Goal: Transaction & Acquisition: Purchase product/service

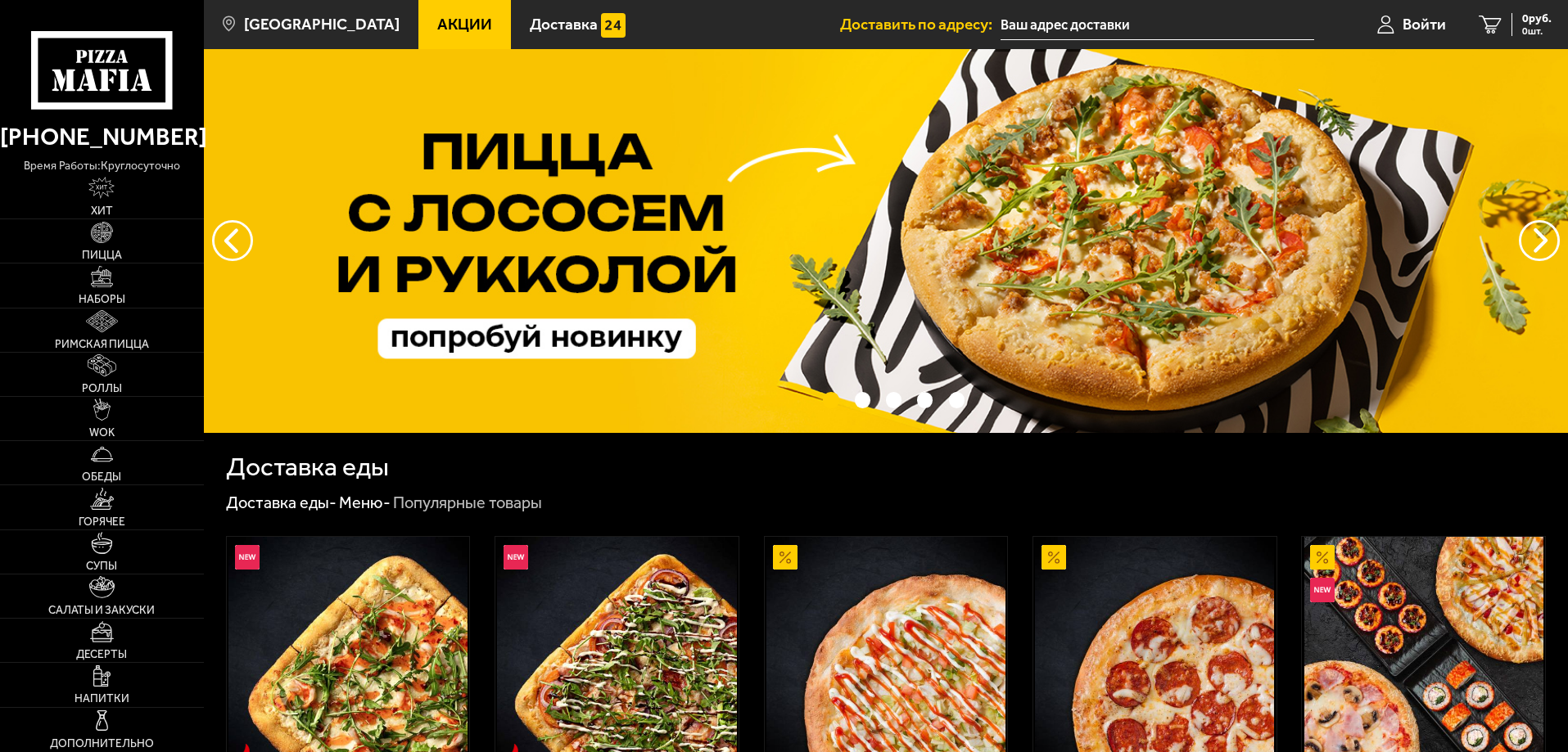
type input "[STREET_ADDRESS]"
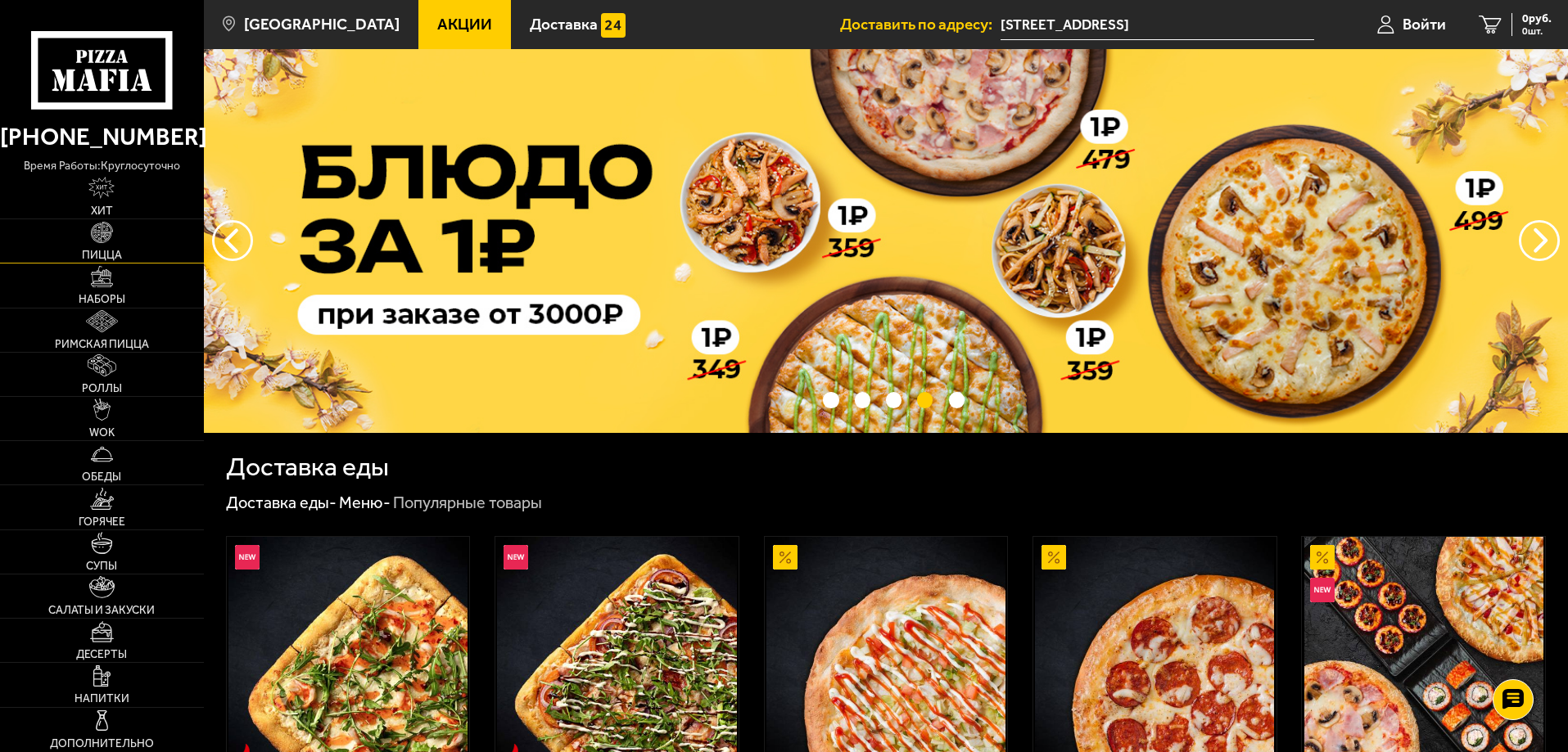
click at [116, 236] on link "Пицца" at bounding box center [102, 241] width 204 height 43
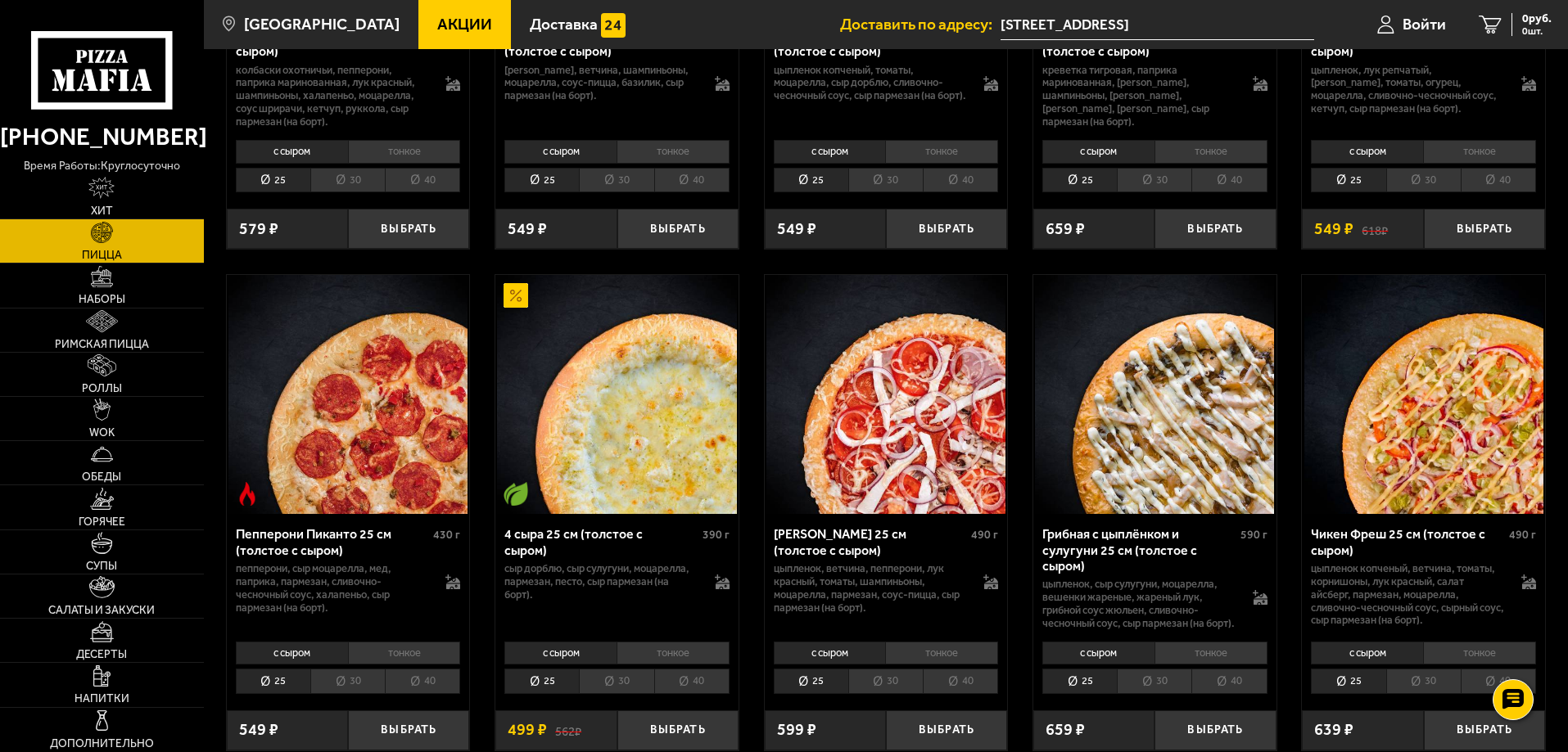
scroll to position [982, 0]
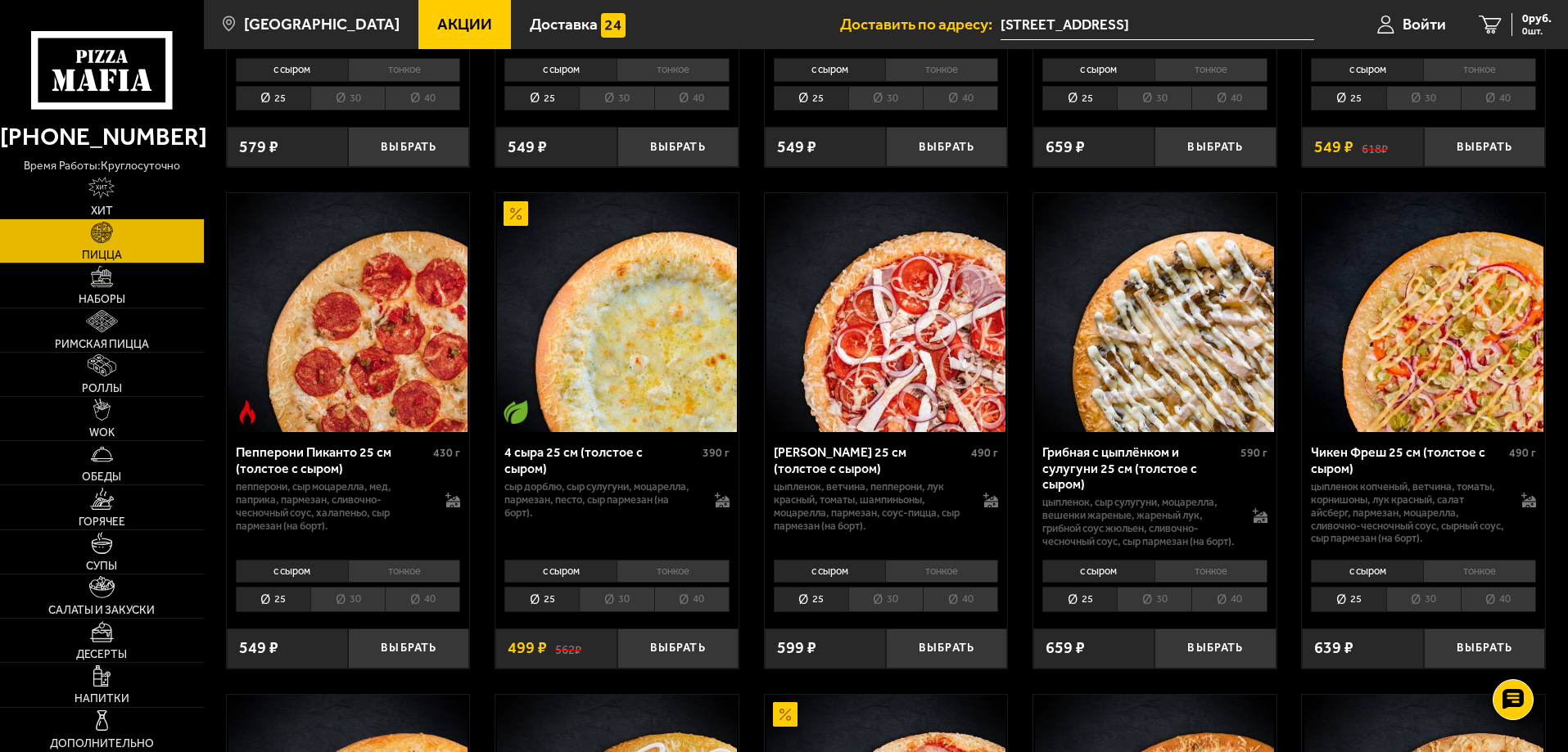
click at [1243, 612] on li "40" at bounding box center [1230, 599] width 76 height 25
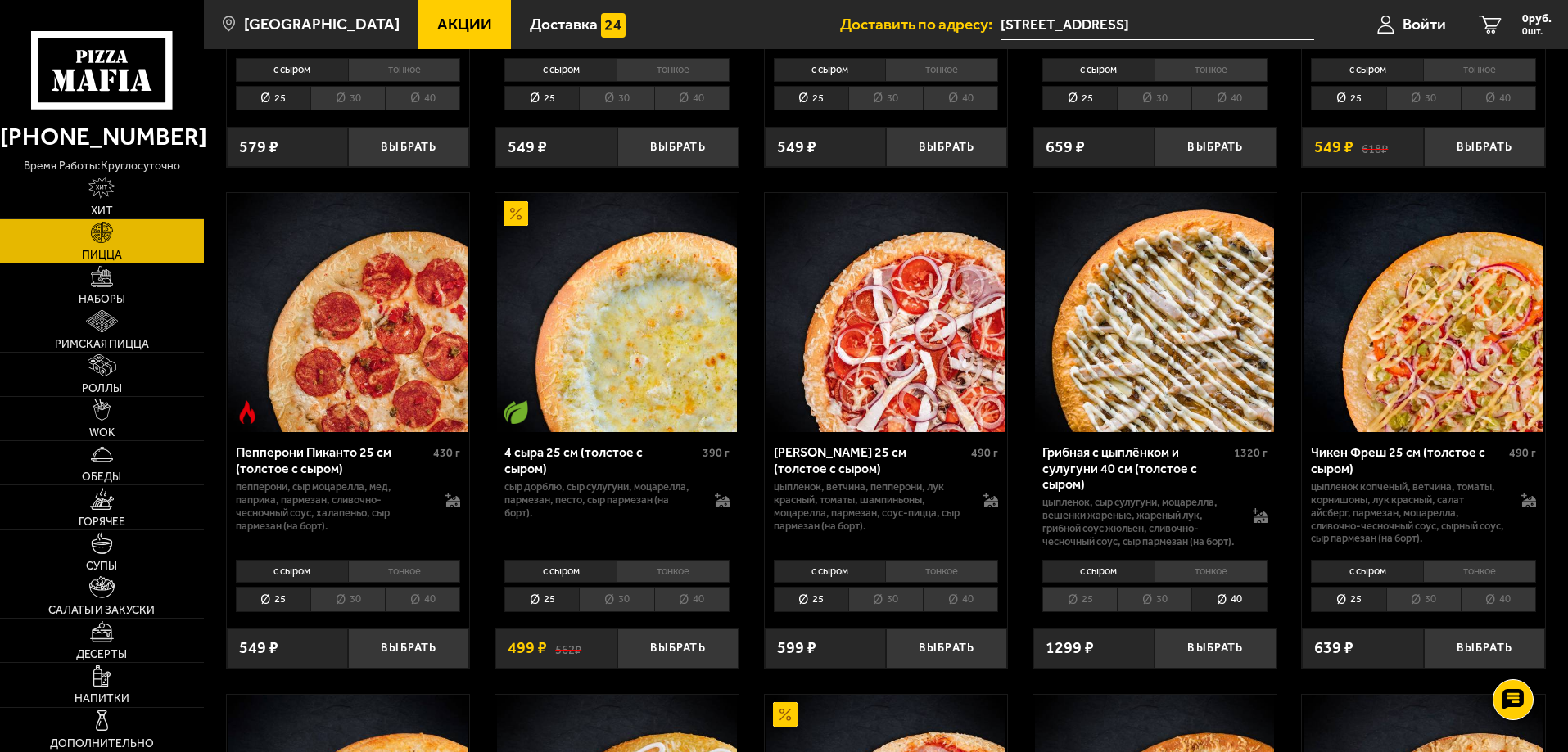
click at [1164, 612] on li "30" at bounding box center [1154, 599] width 75 height 25
click at [958, 612] on li "40" at bounding box center [960, 599] width 76 height 25
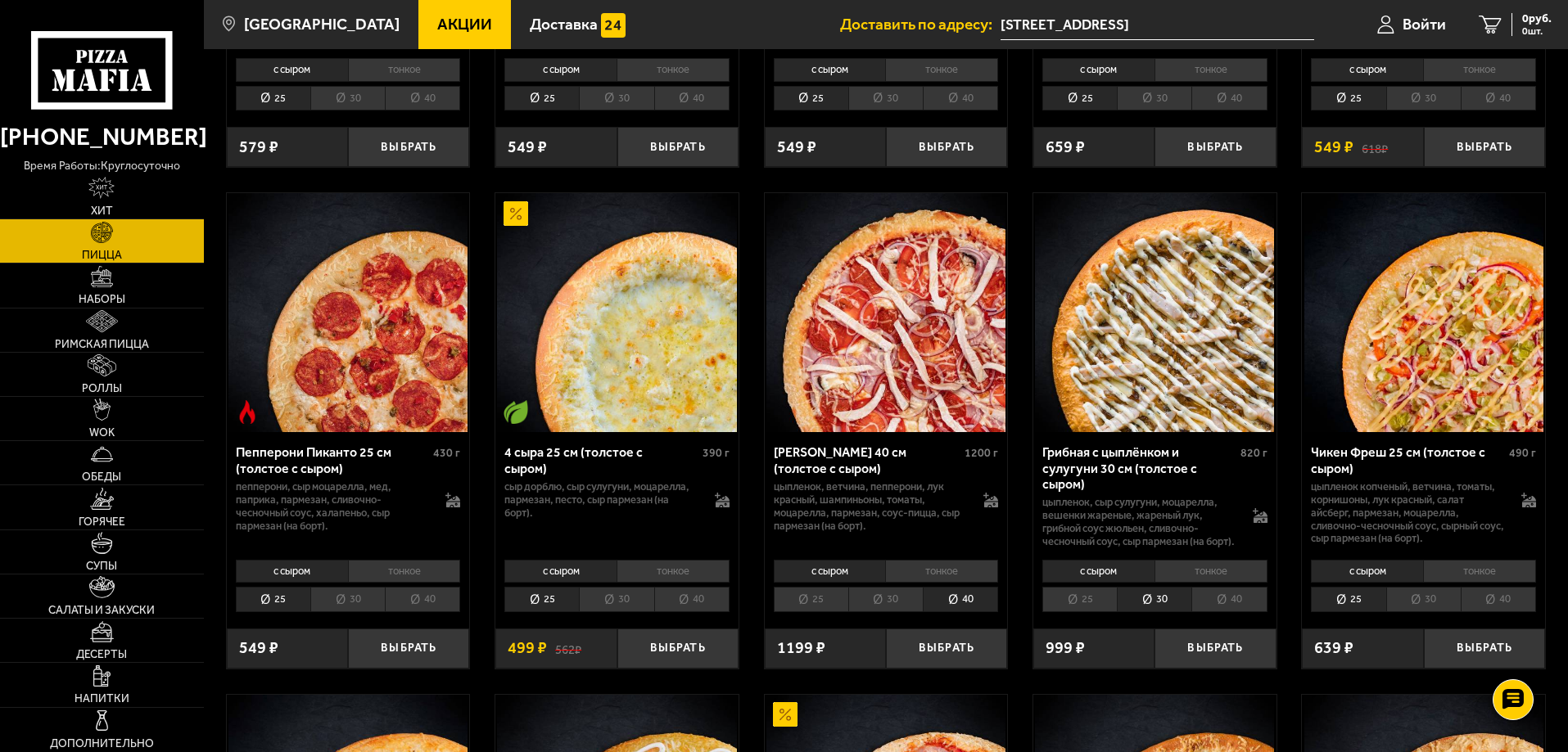
click at [428, 612] on li "40" at bounding box center [423, 599] width 76 height 25
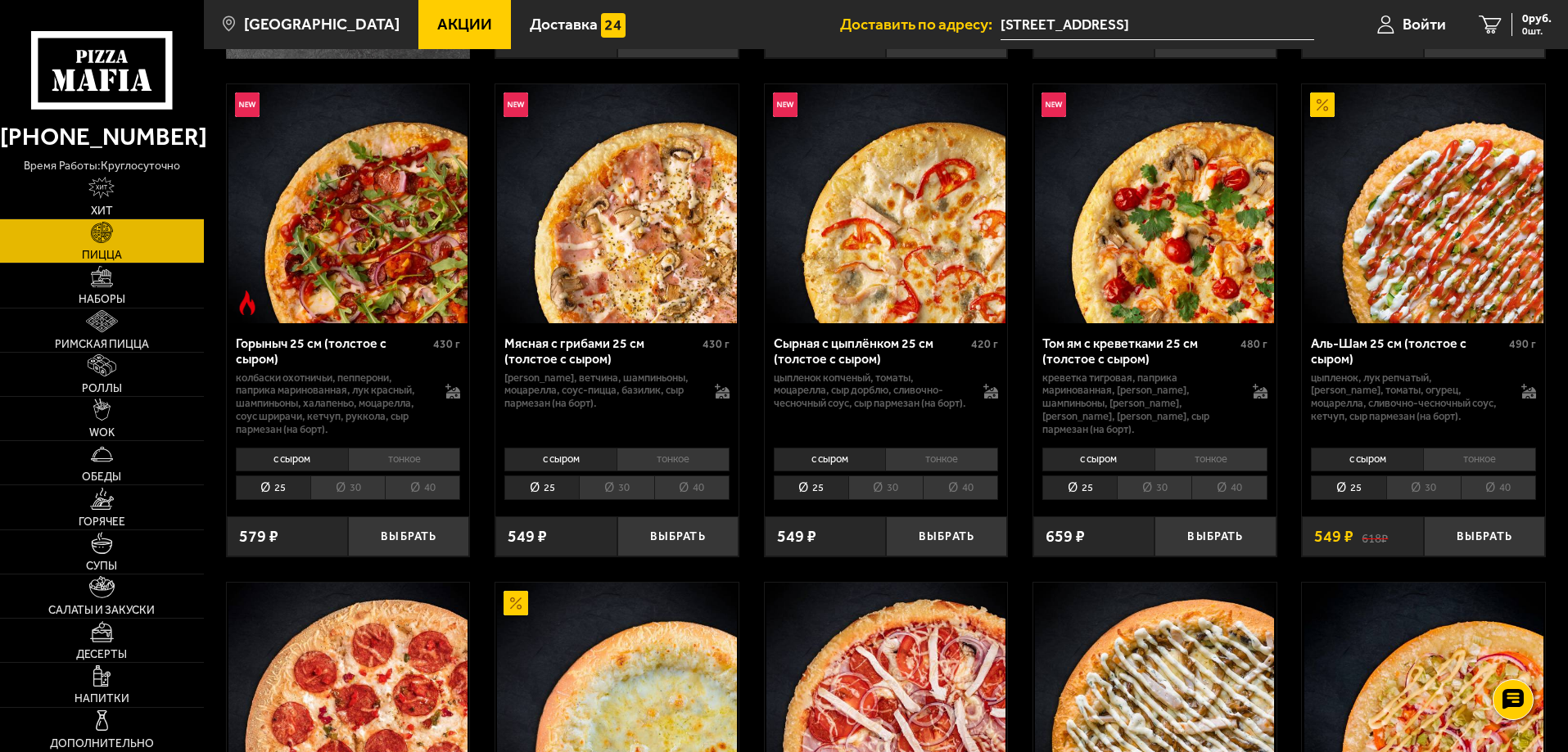
scroll to position [573, 0]
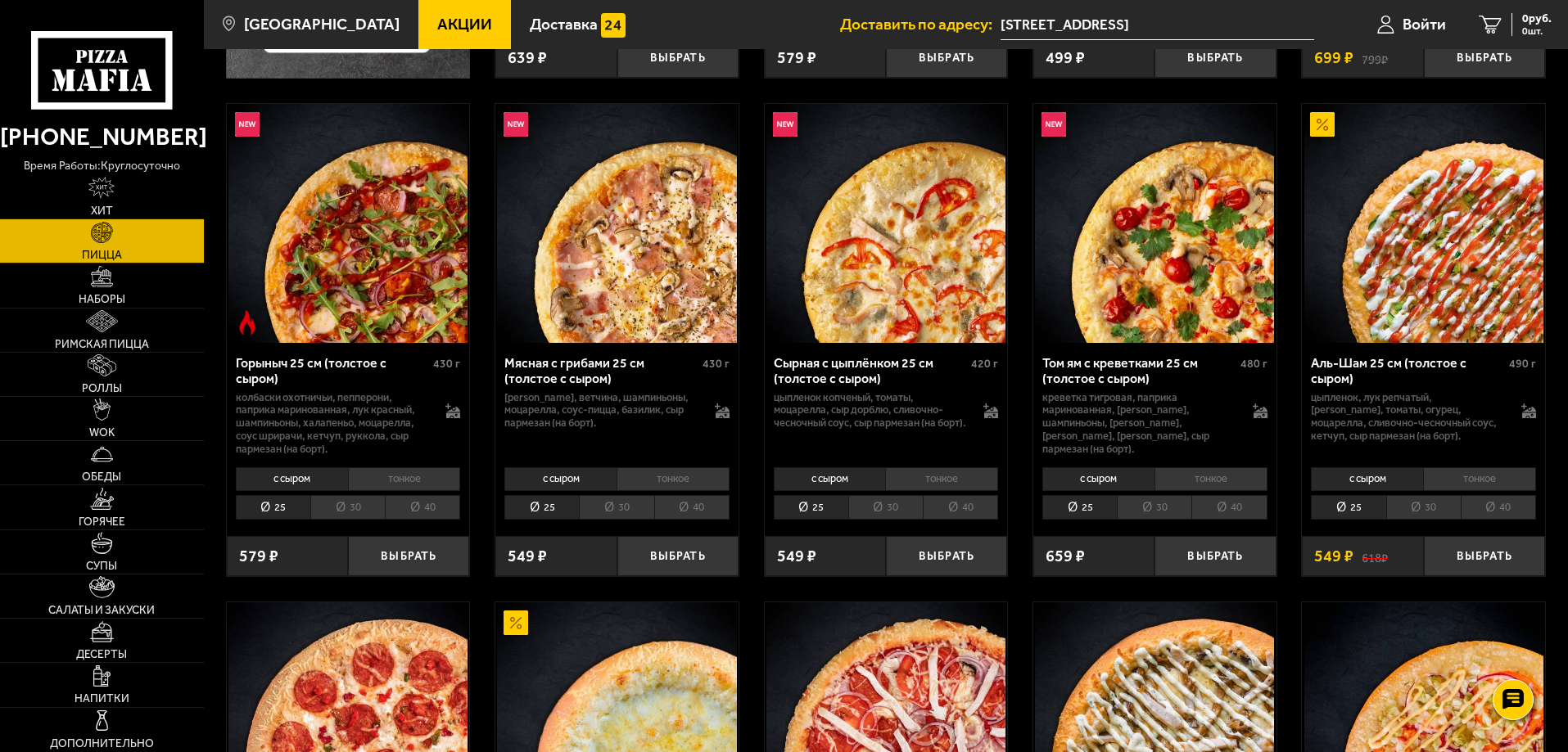
click at [1239, 505] on li "40" at bounding box center [1230, 507] width 76 height 25
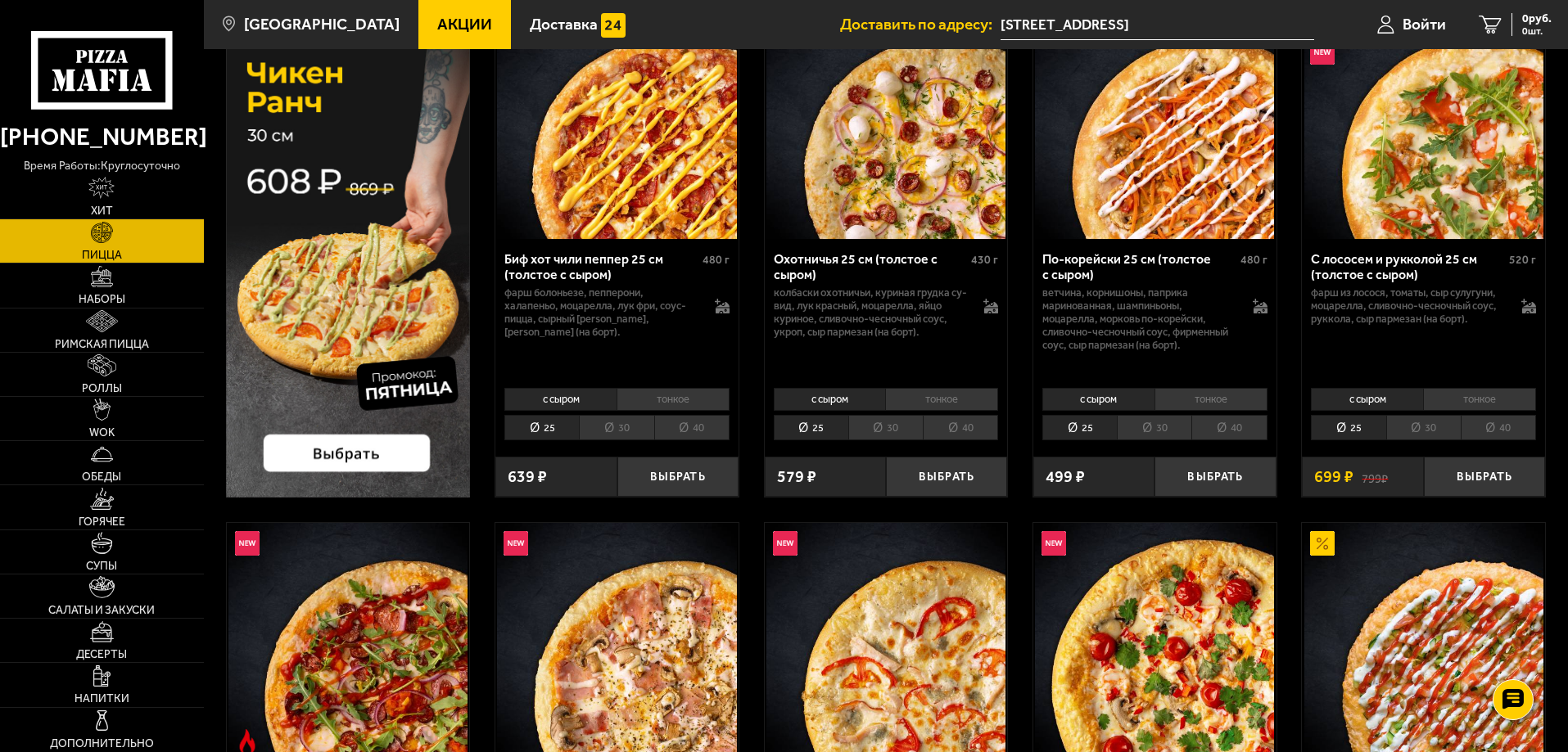
scroll to position [0, 0]
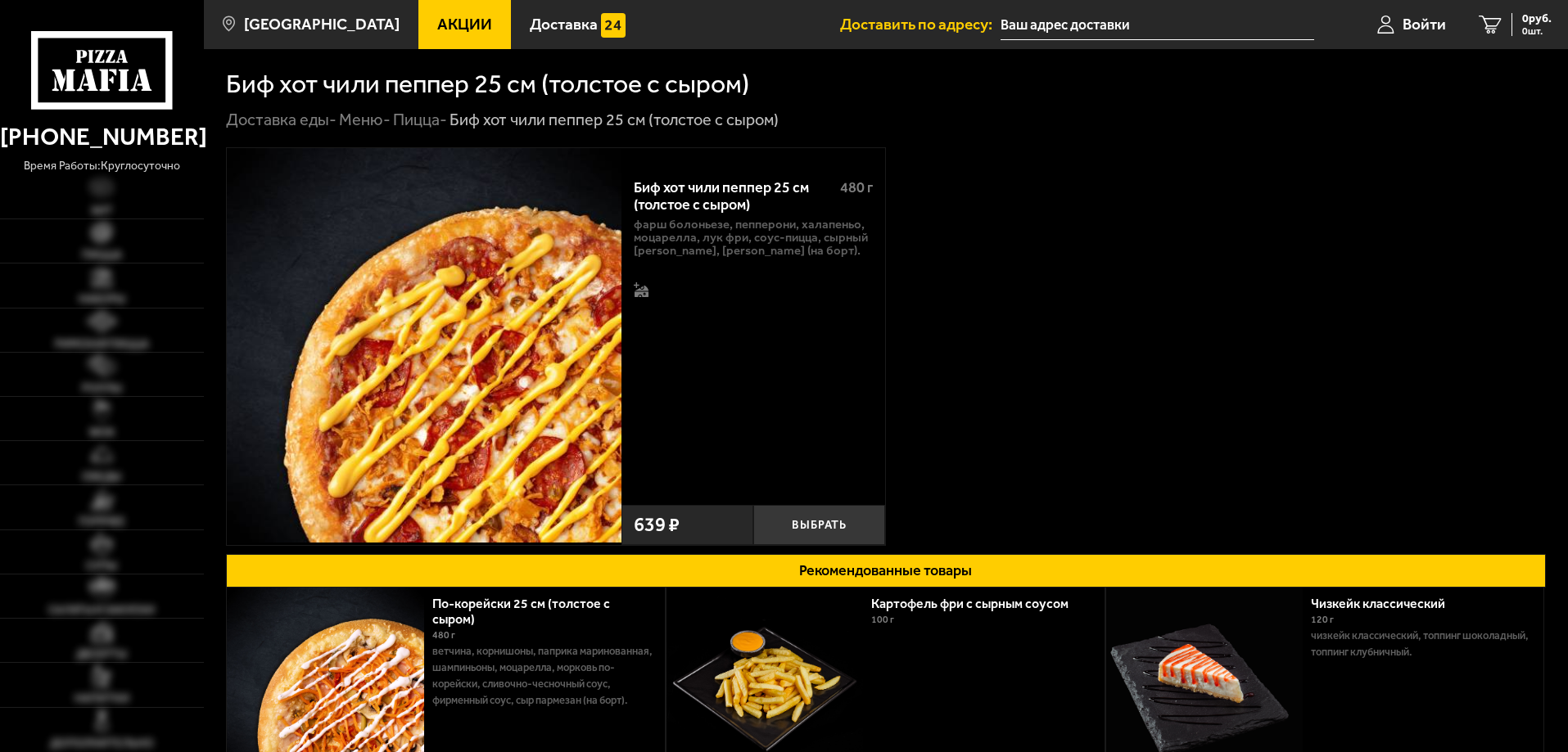
type input "Байконурская улица, 15"
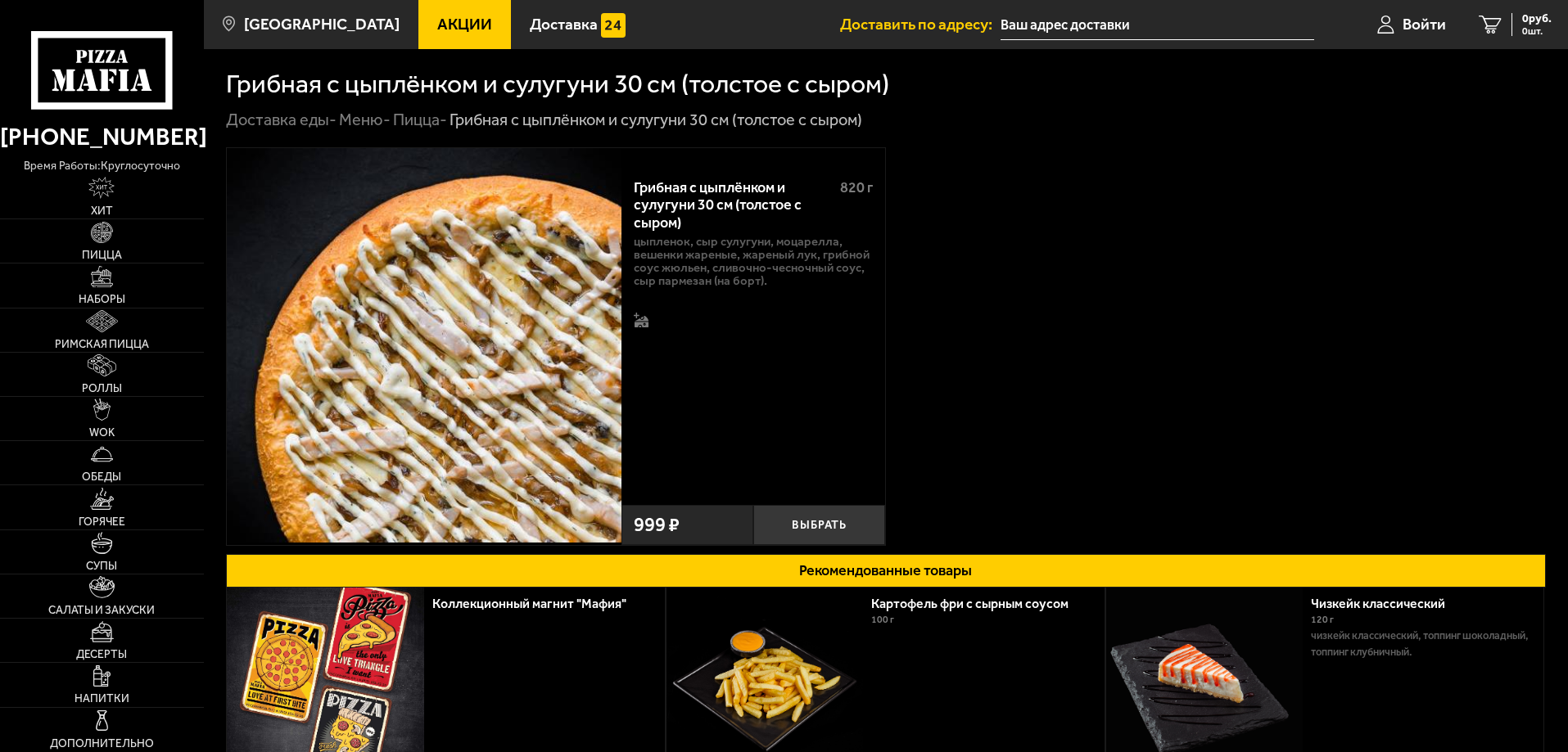
type input "[STREET_ADDRESS]"
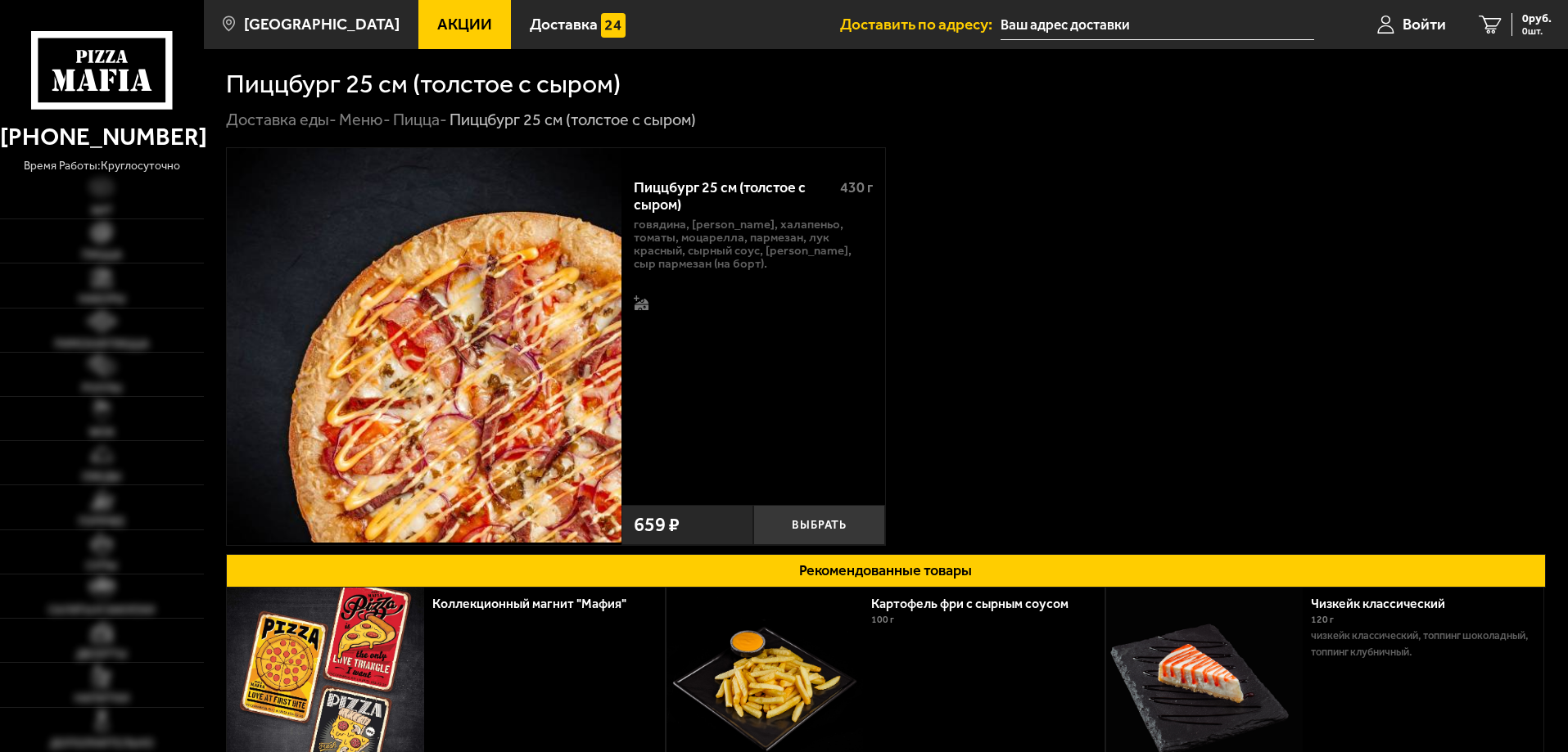
type input "[STREET_ADDRESS]"
